Goal: Task Accomplishment & Management: Use online tool/utility

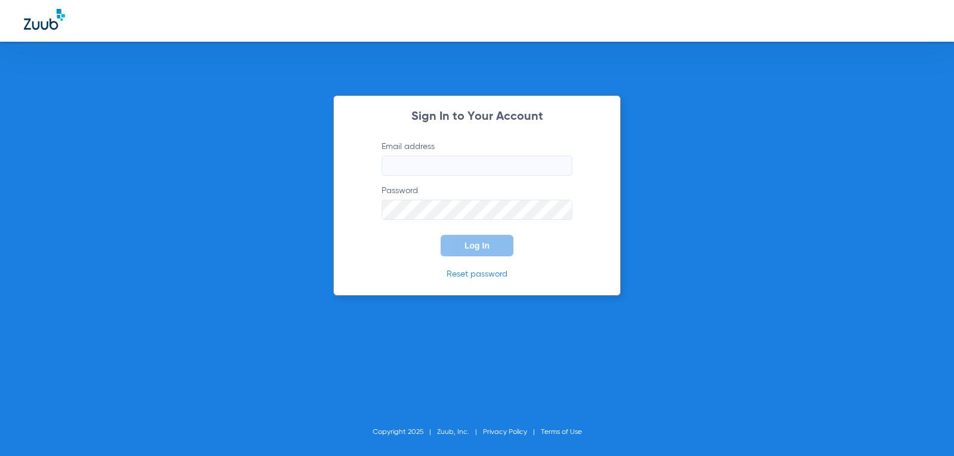
type input "[EMAIL_ADDRESS][DOMAIN_NAME]"
click at [463, 234] on form "Email address [EMAIL_ADDRESS][DOMAIN_NAME] Password Log In" at bounding box center [477, 199] width 227 height 116
click at [466, 252] on button "Log In" at bounding box center [477, 245] width 73 height 21
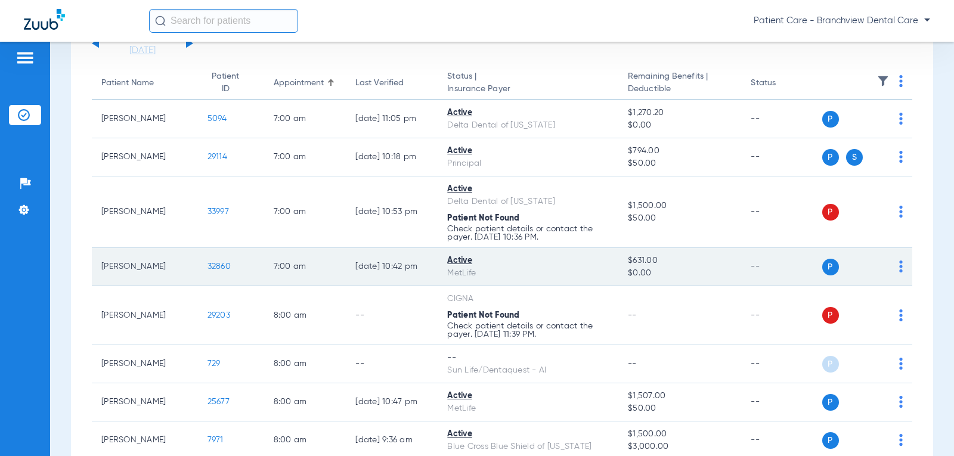
scroll to position [119, 0]
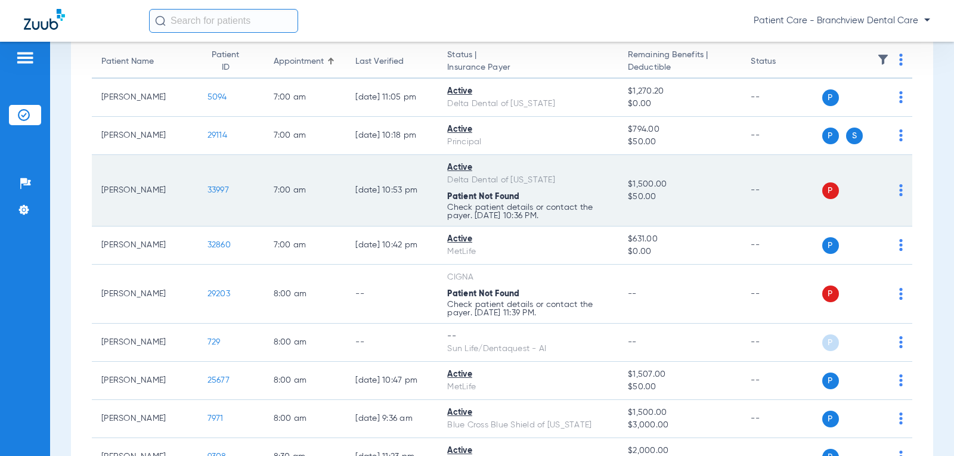
click at [883, 193] on div "P S" at bounding box center [862, 190] width 81 height 17
click at [899, 192] on img at bounding box center [901, 190] width 4 height 12
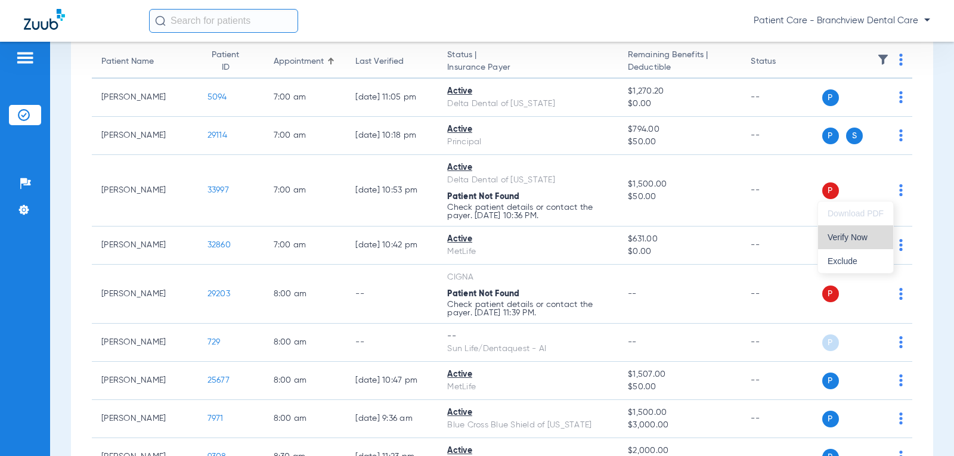
click at [854, 234] on span "Verify Now" at bounding box center [855, 237] width 56 height 8
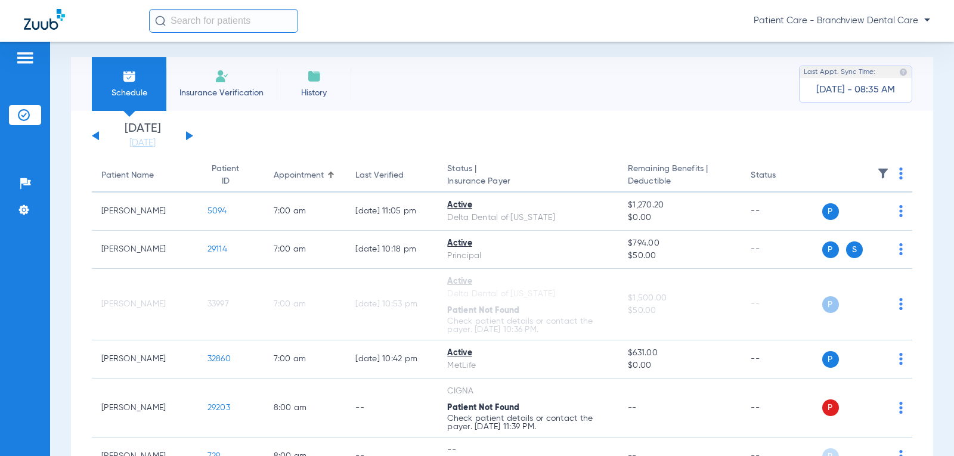
scroll to position [0, 0]
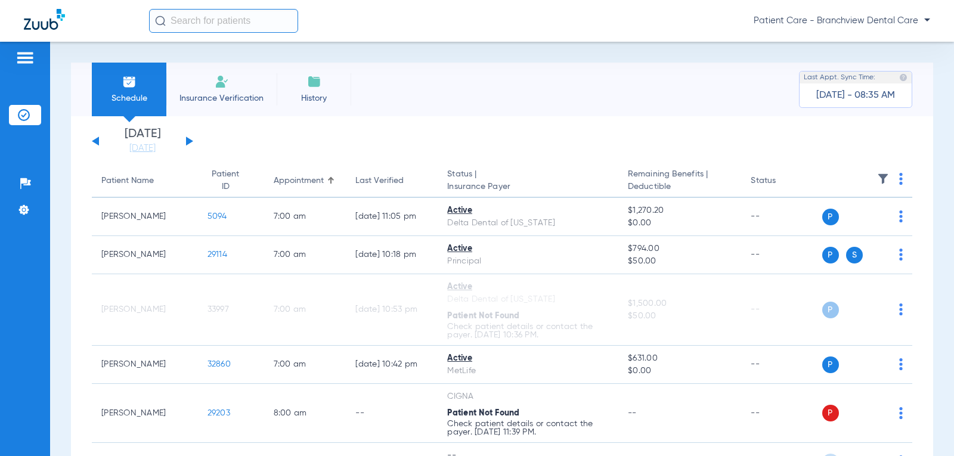
click at [190, 139] on button at bounding box center [189, 141] width 7 height 9
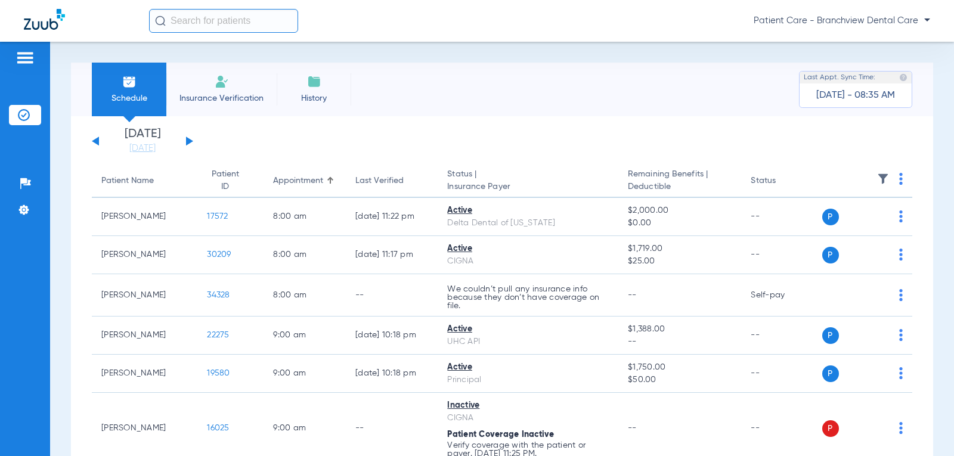
click at [190, 139] on button at bounding box center [189, 141] width 7 height 9
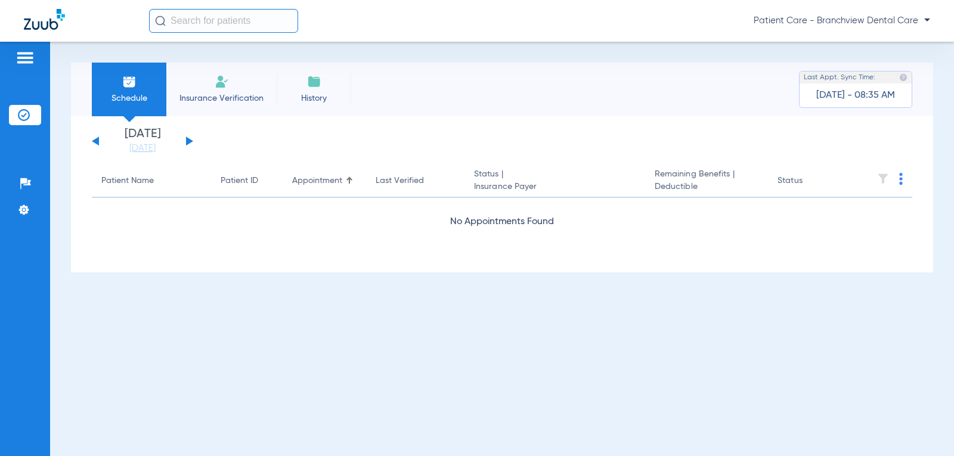
click at [190, 139] on button at bounding box center [189, 141] width 7 height 9
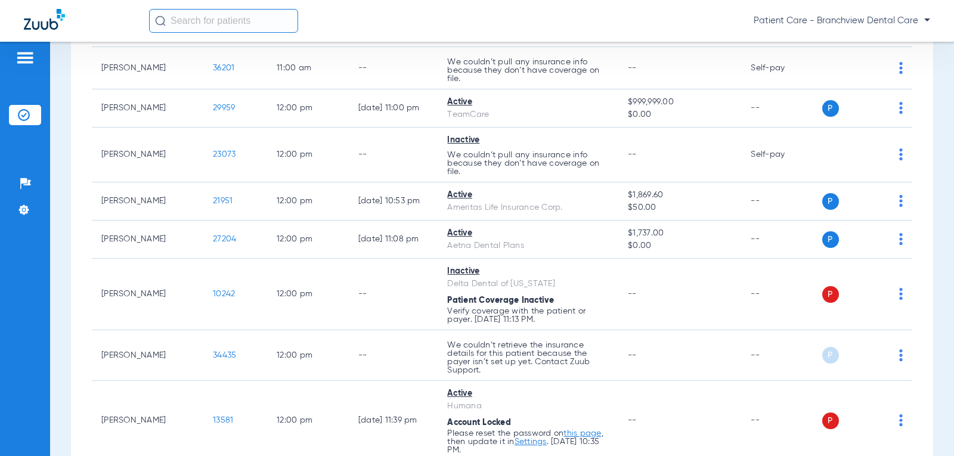
scroll to position [1908, 0]
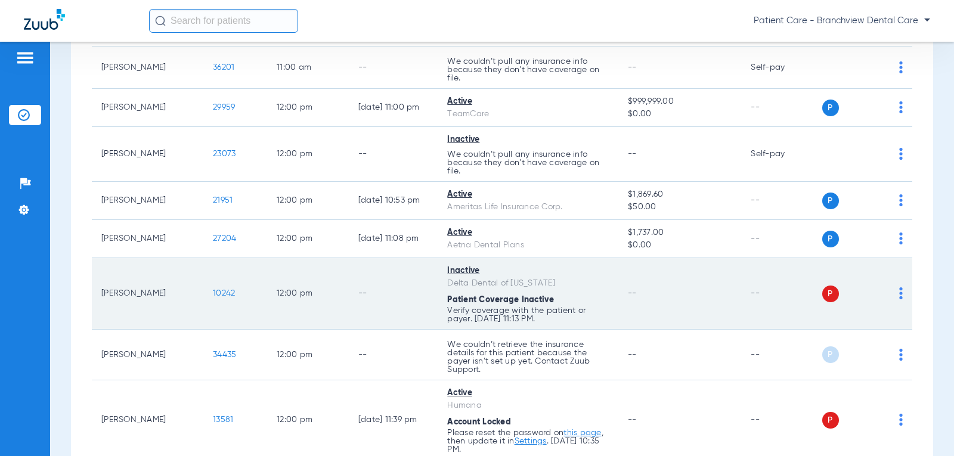
click at [403, 296] on td "--" at bounding box center [393, 294] width 89 height 72
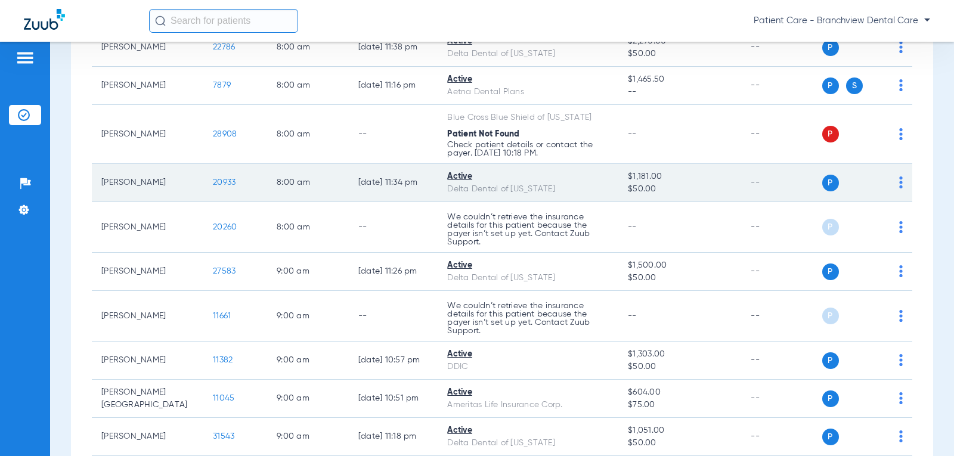
scroll to position [0, 0]
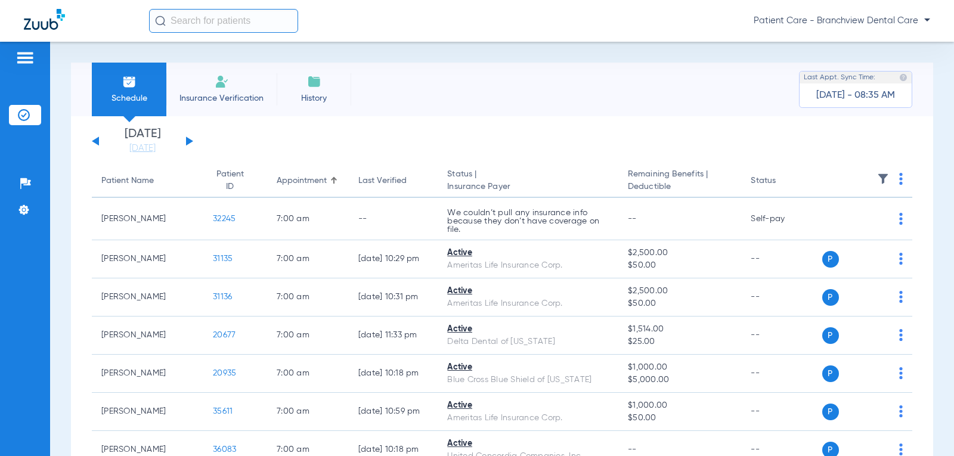
click at [188, 137] on div "[DATE] [DATE] [DATE] [DATE] [DATE] [DATE] [DATE] [DATE] [DATE] [DATE] [DATE] [D…" at bounding box center [142, 141] width 101 height 26
click at [190, 141] on button at bounding box center [189, 141] width 7 height 9
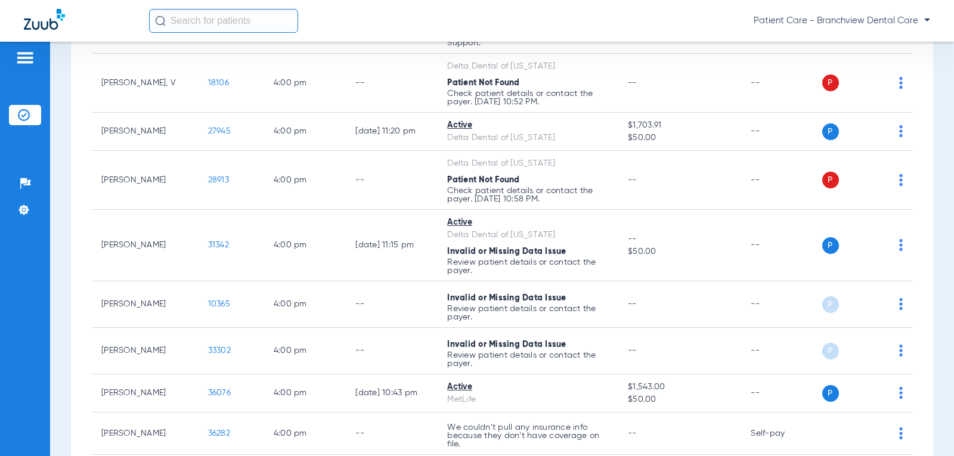
scroll to position [3159, 0]
